Goal: Find contact information: Find contact information

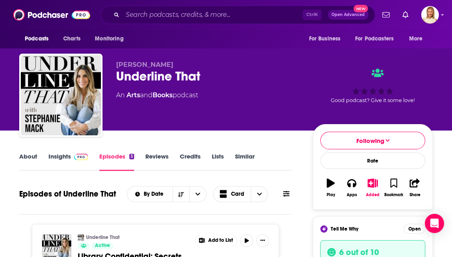
click at [25, 162] on link "About" at bounding box center [28, 162] width 18 height 18
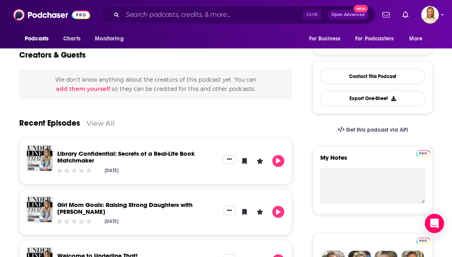
scroll to position [237, 0]
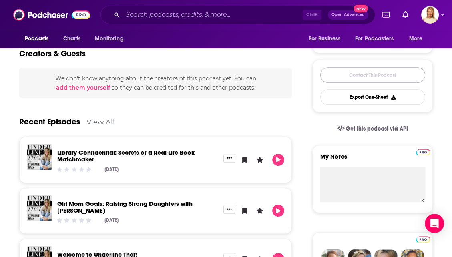
click at [403, 77] on link "Contact This Podcast" at bounding box center [373, 75] width 105 height 16
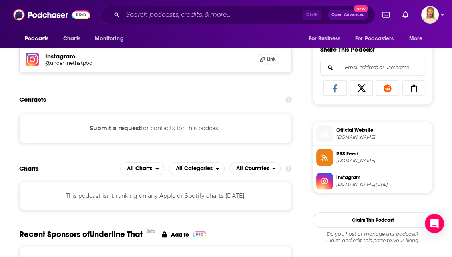
scroll to position [551, 0]
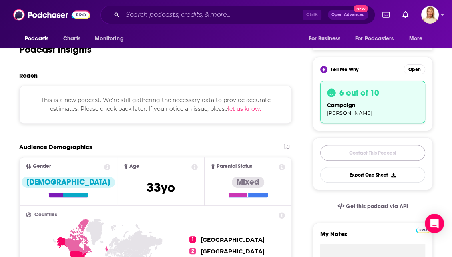
click at [371, 153] on link "Contact This Podcast" at bounding box center [373, 153] width 105 height 16
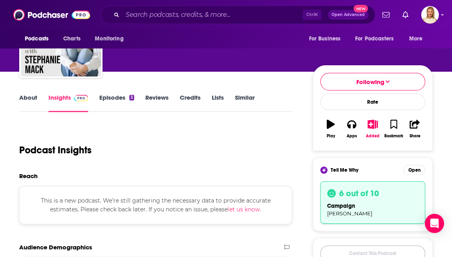
scroll to position [59, 0]
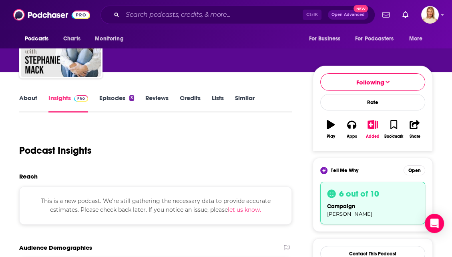
click at [24, 103] on link "About" at bounding box center [28, 103] width 18 height 18
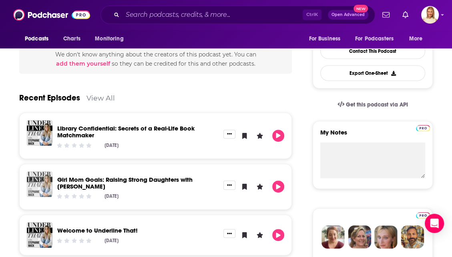
click at [39, 194] on img "Girl Mom Goals: Raising Strong Daughters with Kari Kampakis" at bounding box center [40, 185] width 26 height 26
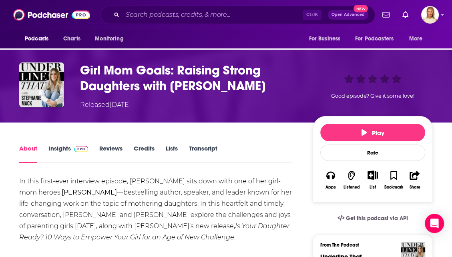
scroll to position [32, 0]
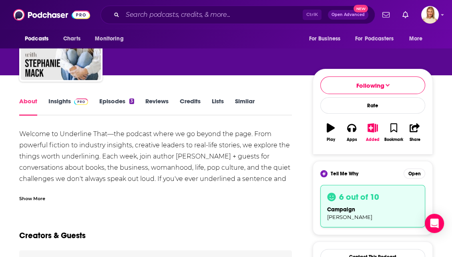
scroll to position [61, 0]
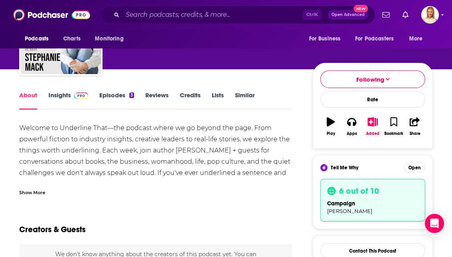
click at [67, 98] on link "Insights" at bounding box center [68, 100] width 40 height 18
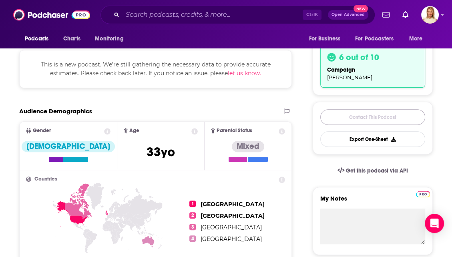
click at [404, 120] on link "Contact This Podcast" at bounding box center [373, 117] width 105 height 16
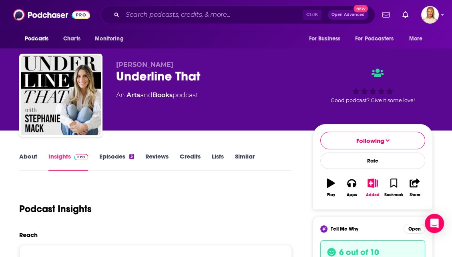
click at [30, 162] on link "About" at bounding box center [28, 162] width 18 height 18
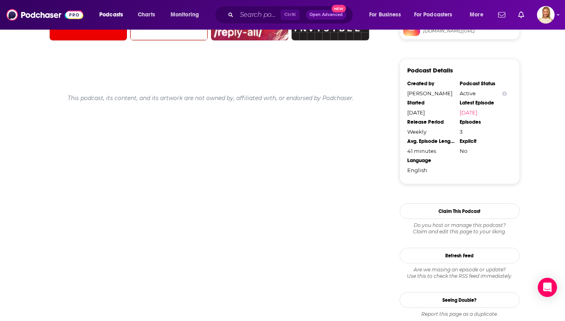
scroll to position [710, 0]
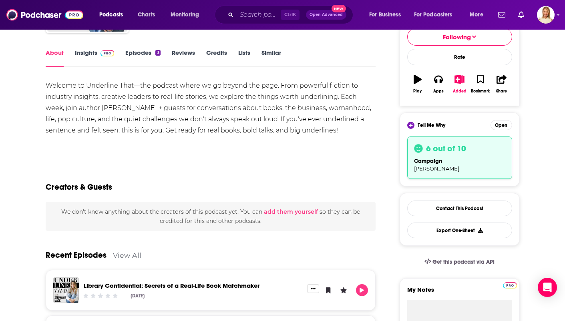
scroll to position [95, 0]
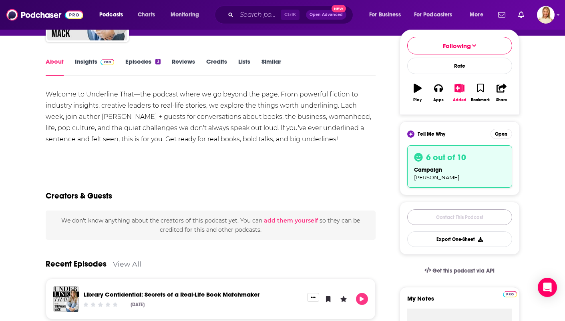
click at [452, 217] on link "Contact This Podcast" at bounding box center [460, 218] width 105 height 16
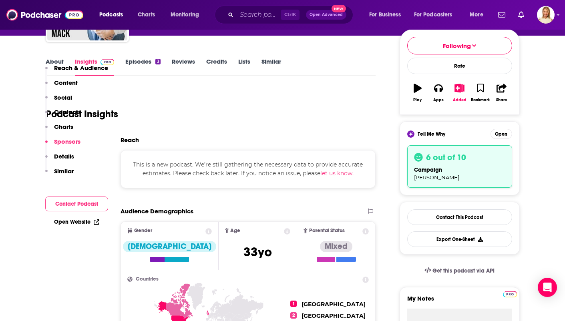
scroll to position [644, 0]
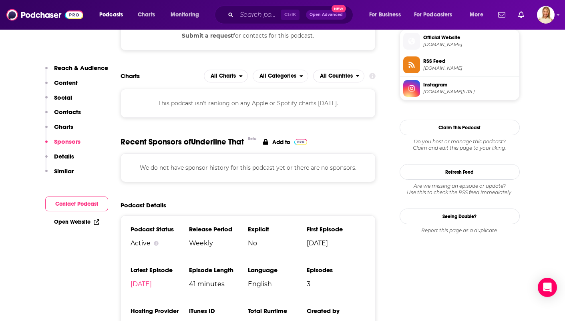
click at [70, 209] on button "Contact Podcast" at bounding box center [76, 204] width 63 height 15
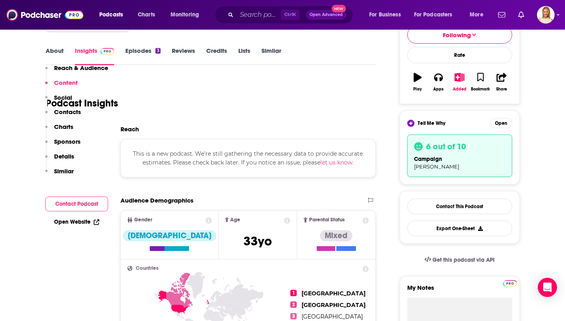
scroll to position [0, 0]
